Goal: Obtain resource: Obtain resource

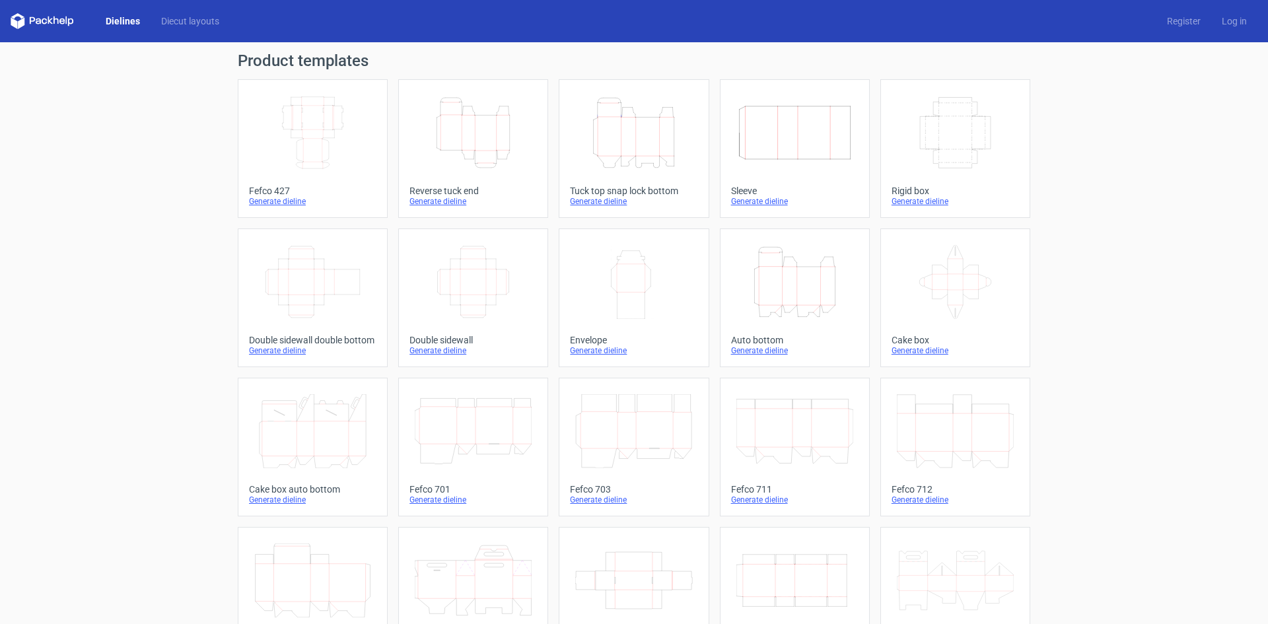
click at [450, 199] on div "Generate dieline" at bounding box center [474, 201] width 128 height 11
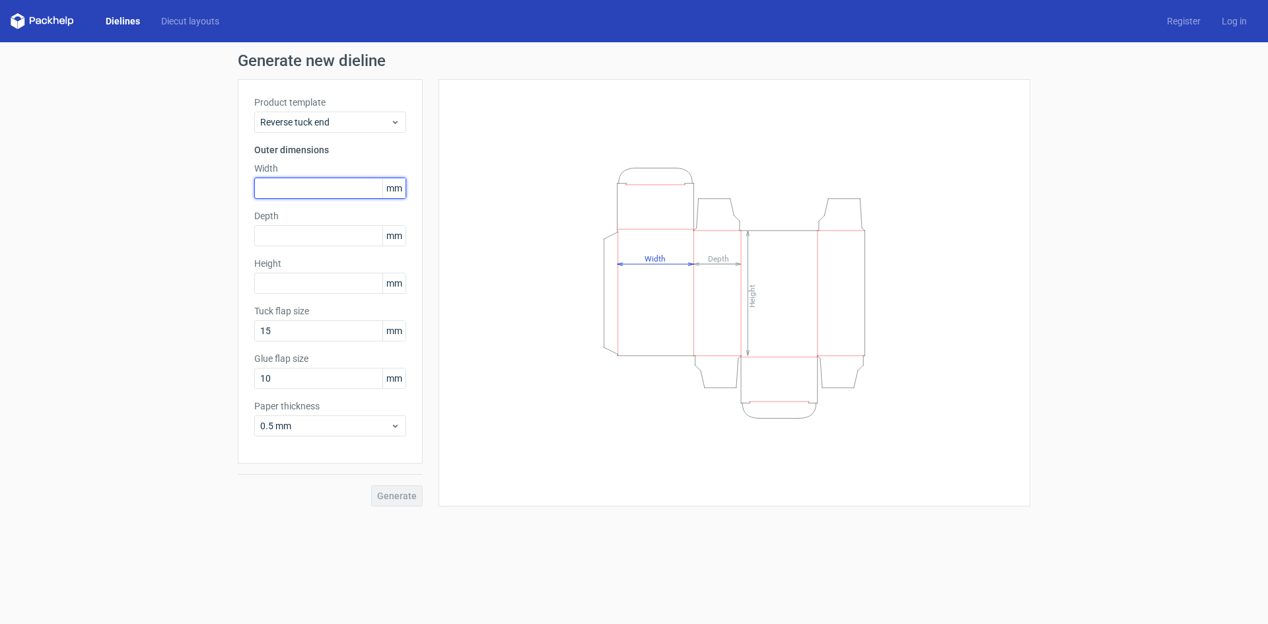
click at [307, 185] on input "text" at bounding box center [330, 188] width 152 height 21
type input "275"
click at [346, 248] on div "Product template Reverse tuck end Outer dimensions Width 275 mm Depth mm Height…" at bounding box center [330, 271] width 185 height 384
click at [346, 245] on input "text" at bounding box center [330, 235] width 152 height 21
type input "90"
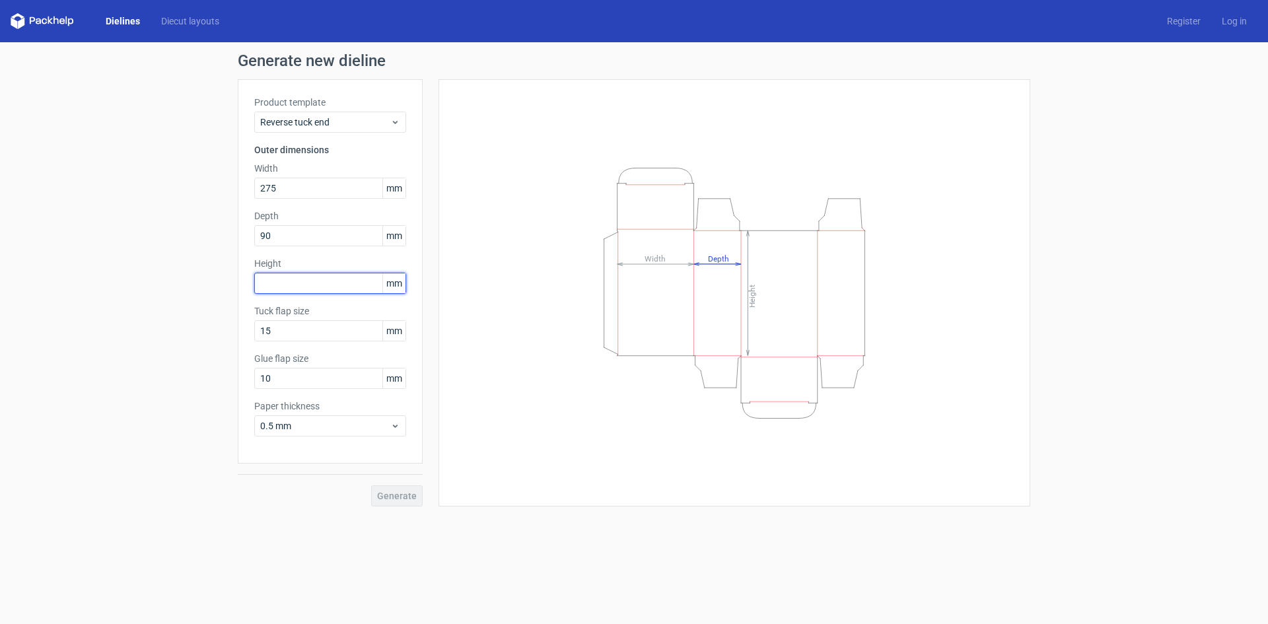
click at [312, 284] on input "text" at bounding box center [330, 283] width 152 height 21
type input "290"
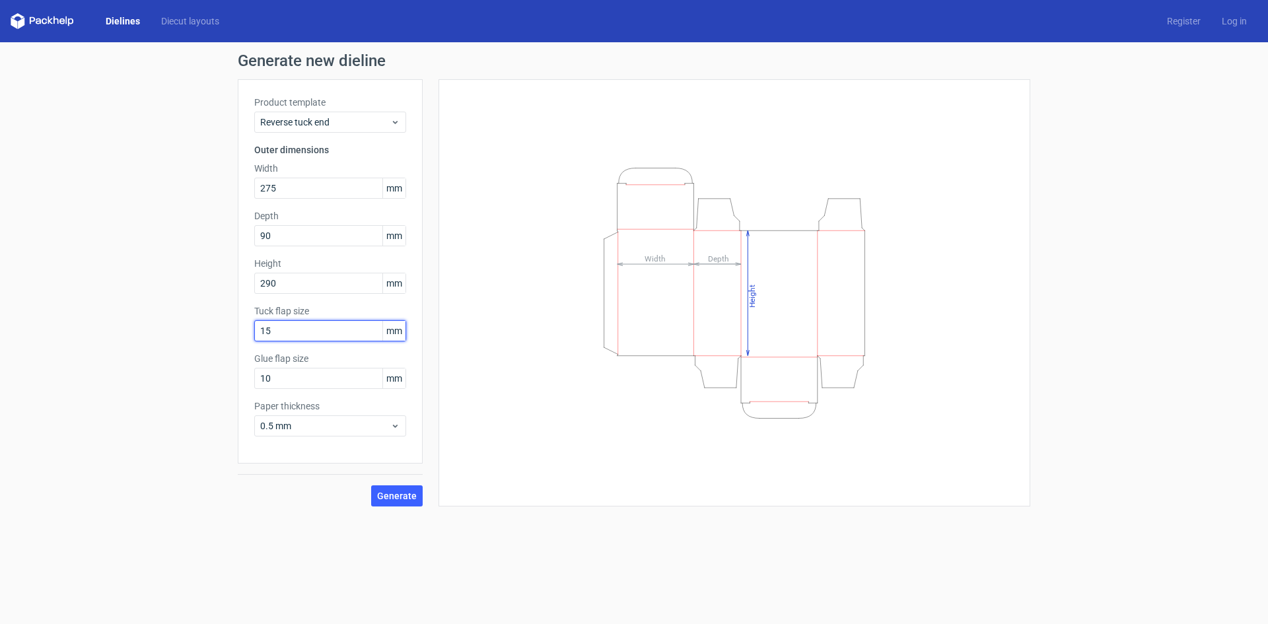
click at [340, 330] on input "15" at bounding box center [330, 330] width 152 height 21
drag, startPoint x: 340, startPoint y: 330, endPoint x: 0, endPoint y: 314, distance: 340.6
click at [0, 316] on div "Generate new dieline Product template Reverse tuck end Outer dimensions Width 2…" at bounding box center [634, 279] width 1268 height 475
type input "20"
click at [403, 461] on div "Product template Reverse tuck end Outer dimensions Width 275 mm Depth 90 mm Hei…" at bounding box center [330, 271] width 185 height 384
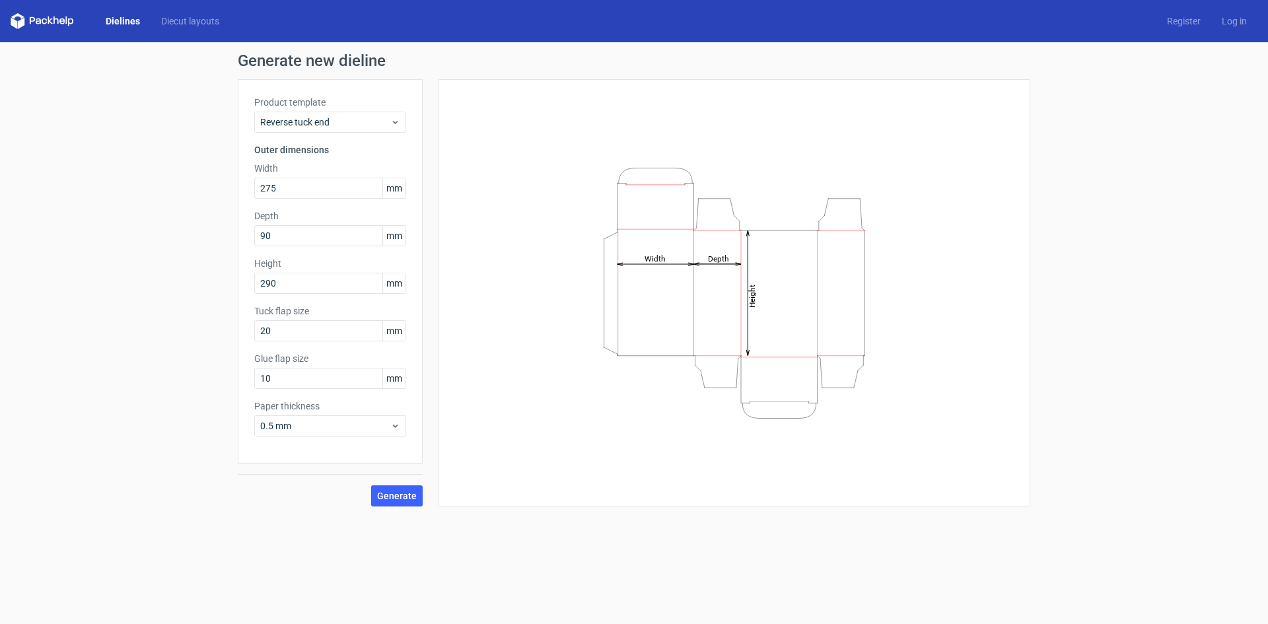
click at [403, 483] on div "Generate" at bounding box center [330, 485] width 185 height 43
click at [403, 492] on span "Generate" at bounding box center [397, 496] width 40 height 9
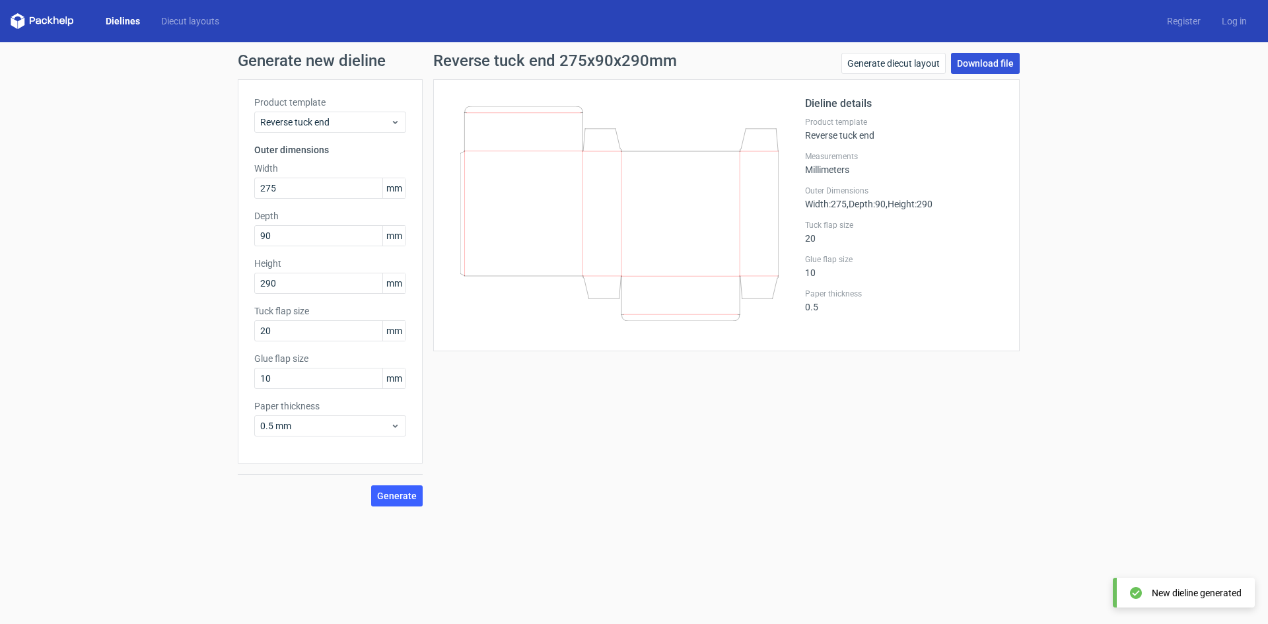
click at [999, 54] on link "Download file" at bounding box center [985, 63] width 69 height 21
